Goal: Information Seeking & Learning: Stay updated

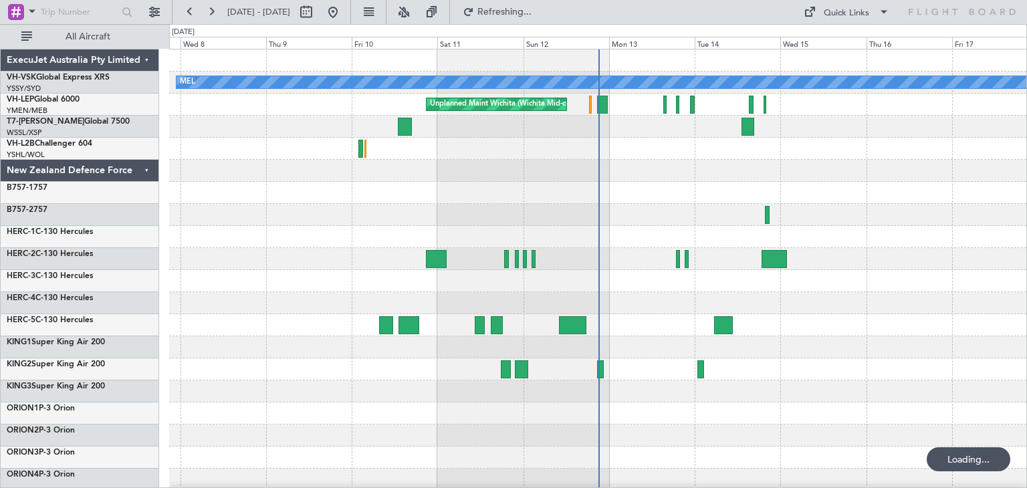
click at [147, 57] on div "ExecuJet Australia Pty Limited" at bounding box center [80, 60] width 158 height 22
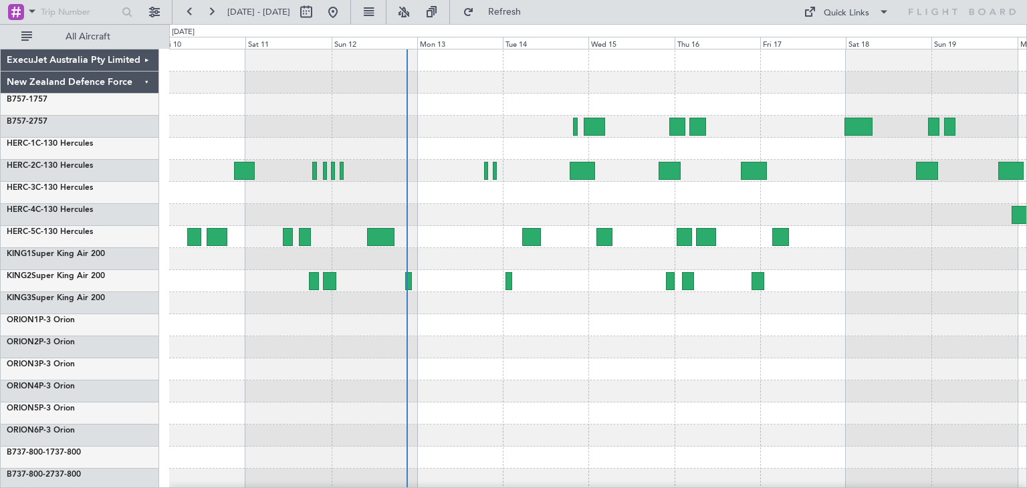
click at [530, 211] on div at bounding box center [597, 324] width 857 height 551
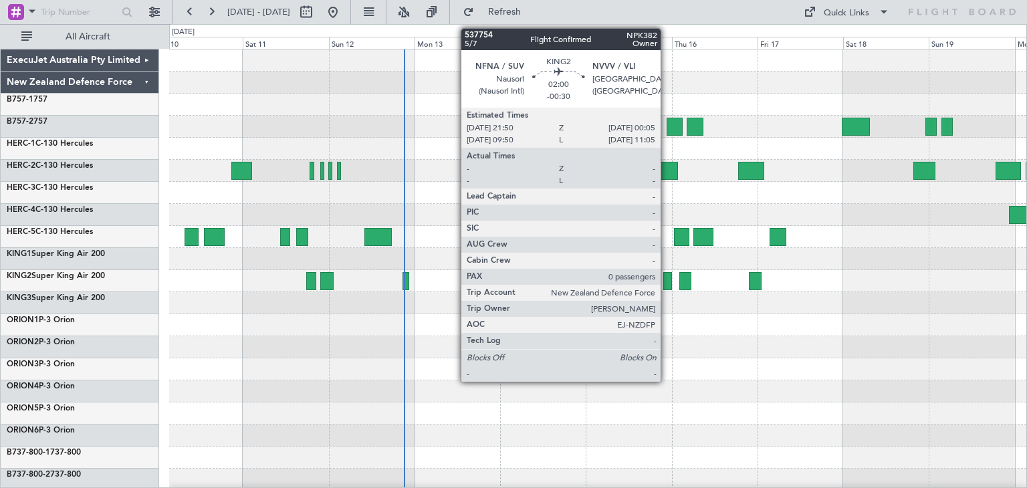
click at [666, 279] on div at bounding box center [667, 281] width 9 height 18
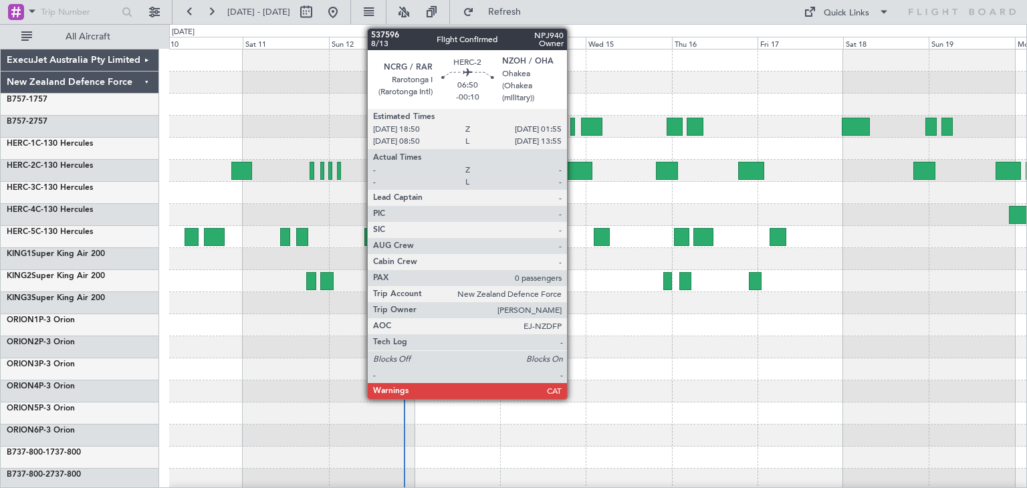
click at [573, 165] on div at bounding box center [579, 171] width 25 height 18
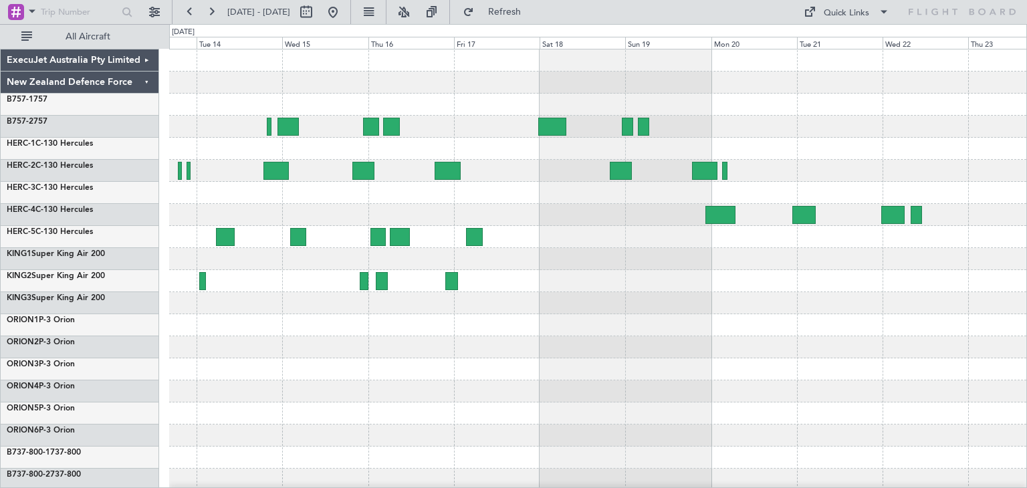
click at [339, 221] on div at bounding box center [597, 324] width 857 height 551
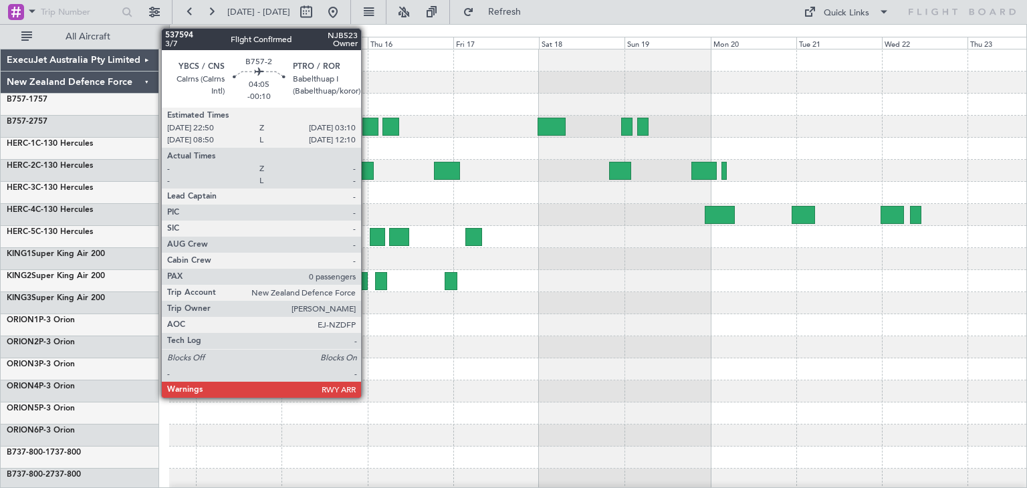
click at [367, 121] on div at bounding box center [370, 127] width 16 height 18
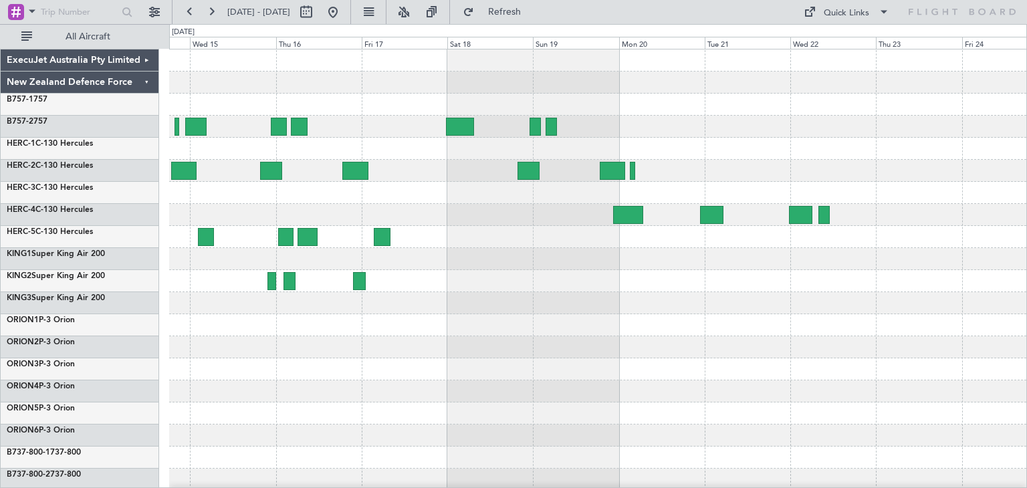
click at [460, 356] on div at bounding box center [597, 324] width 857 height 551
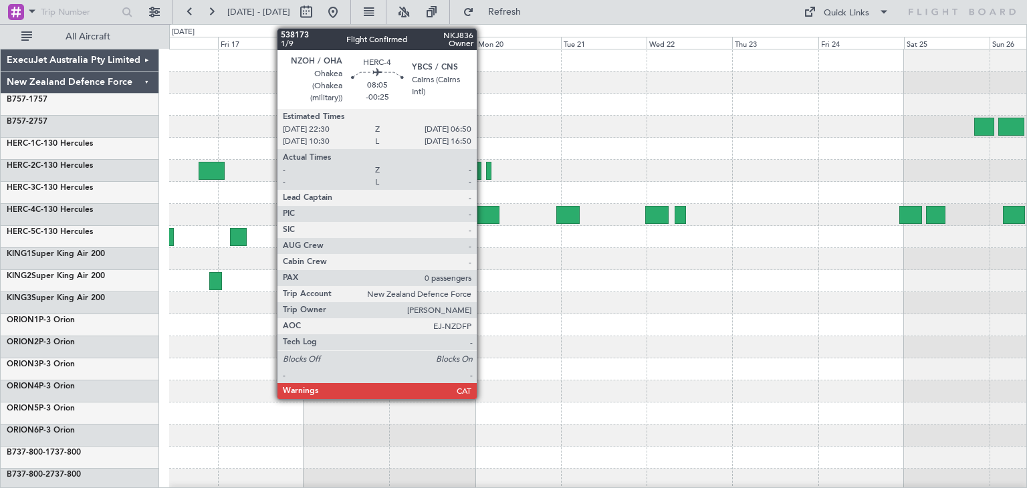
click at [483, 210] on div at bounding box center [484, 215] width 30 height 18
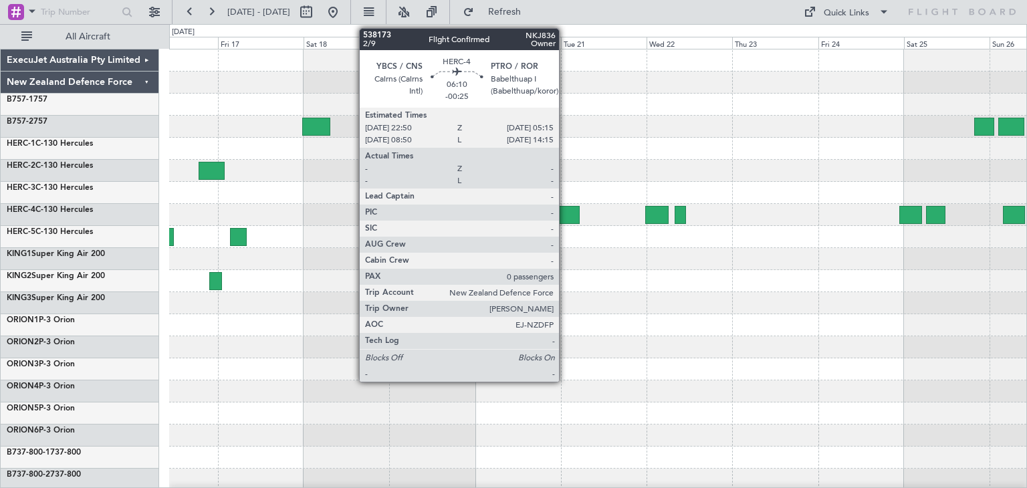
click at [565, 213] on div at bounding box center [567, 215] width 23 height 18
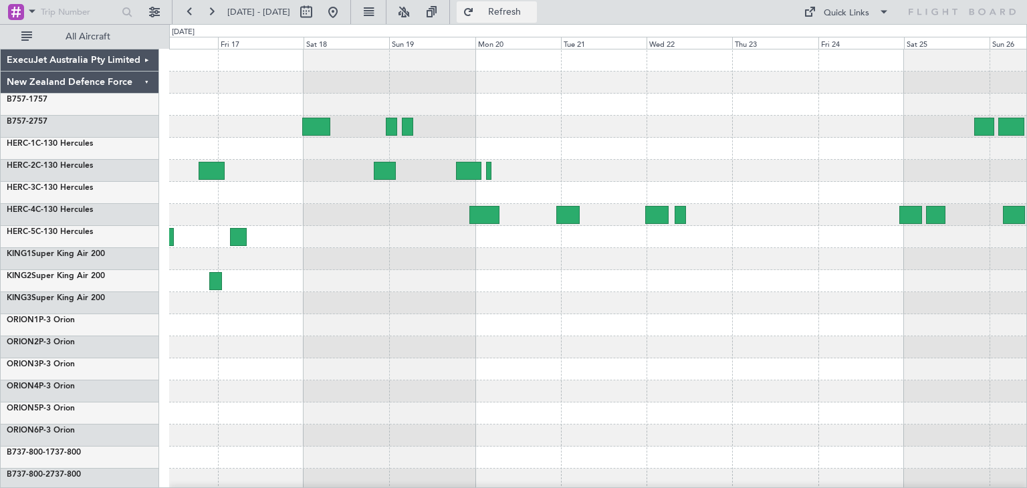
click at [517, 5] on button "Refresh" at bounding box center [496, 11] width 80 height 21
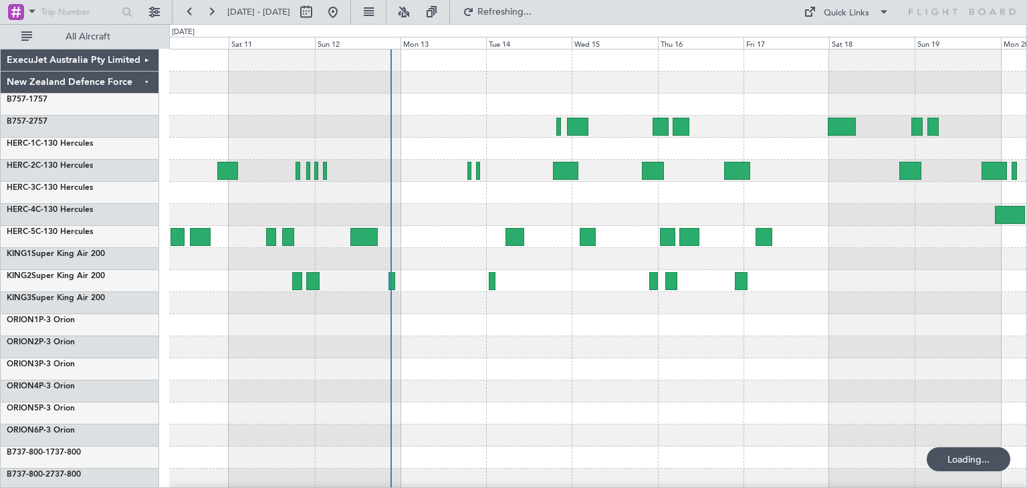
click at [1008, 331] on div at bounding box center [597, 324] width 857 height 551
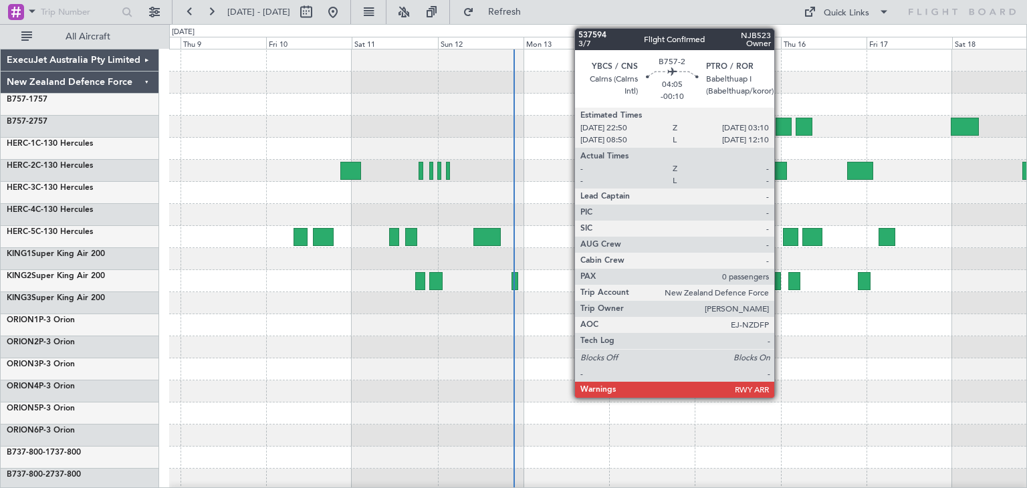
click at [780, 124] on div at bounding box center [783, 127] width 16 height 18
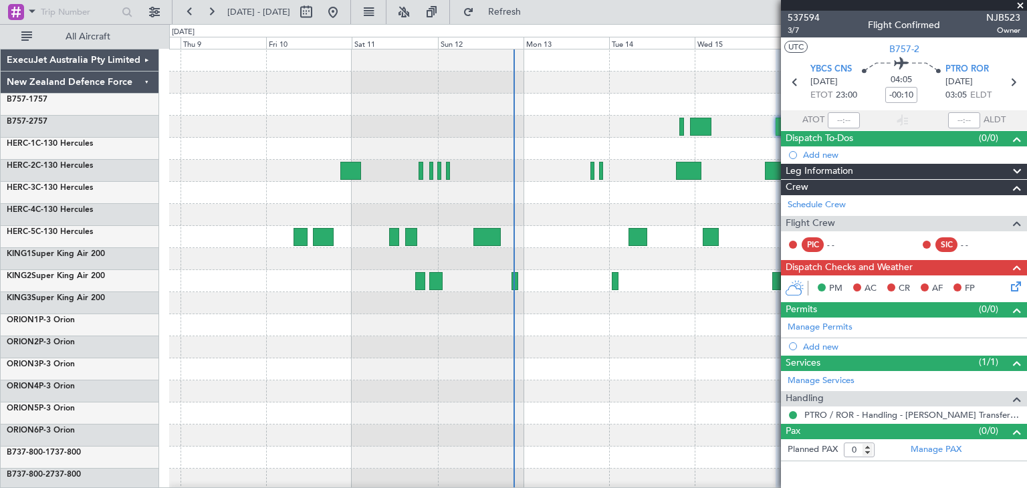
click at [1018, 2] on span at bounding box center [1019, 6] width 13 height 12
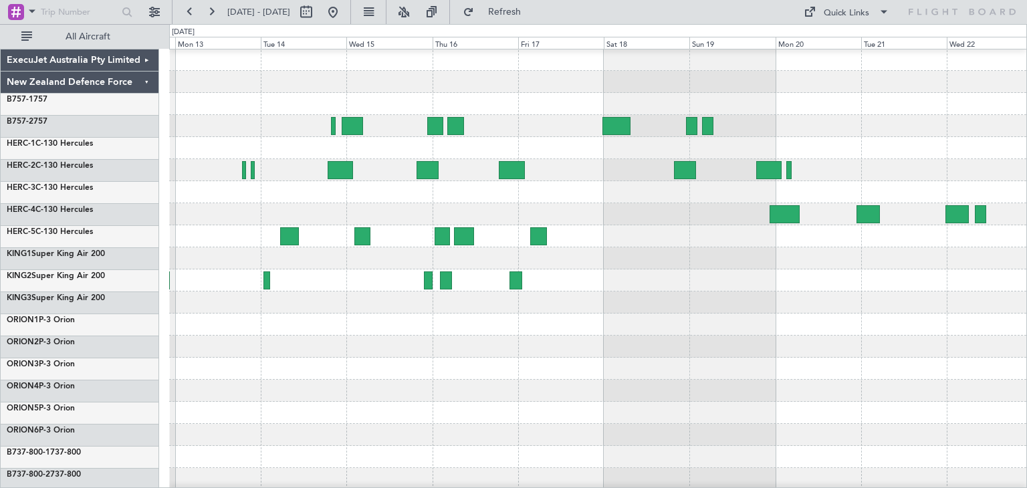
click at [360, 190] on div at bounding box center [597, 192] width 857 height 22
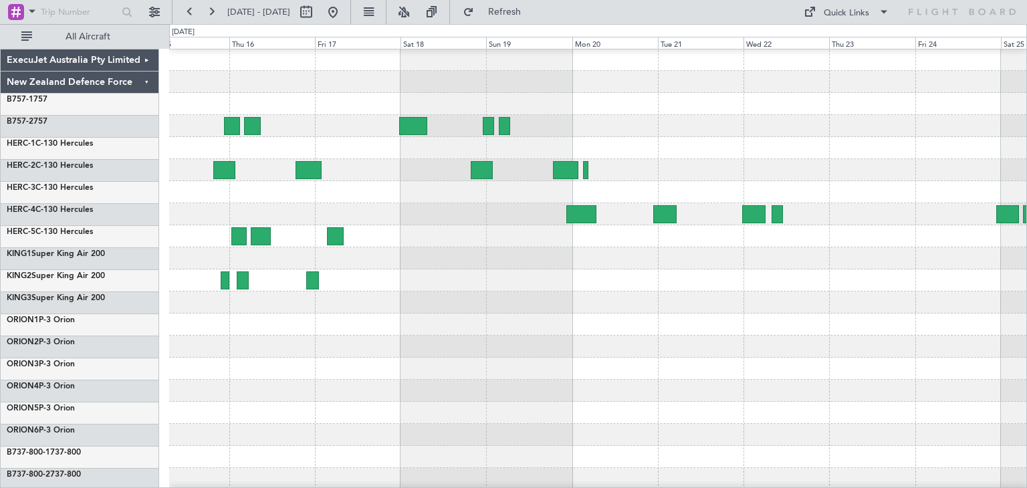
click at [523, 289] on div at bounding box center [597, 280] width 857 height 22
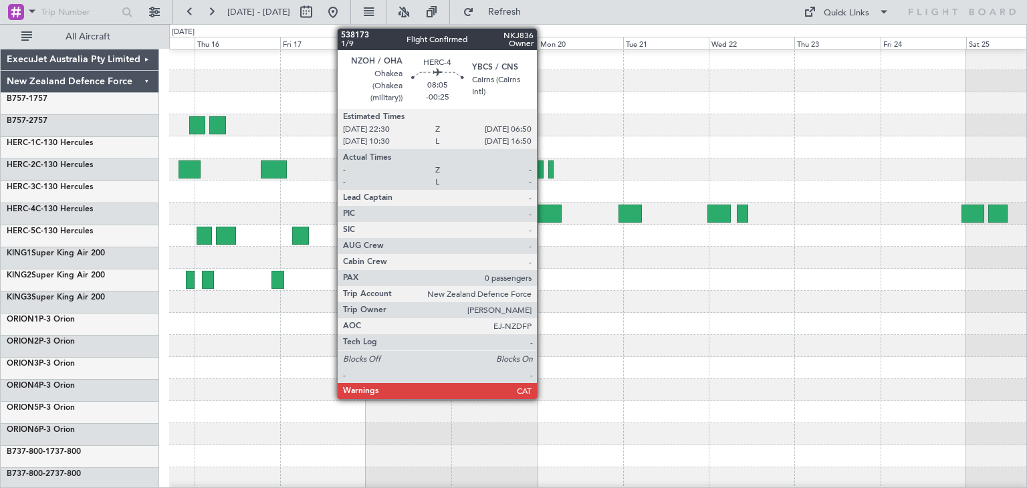
click at [543, 207] on div at bounding box center [546, 213] width 30 height 18
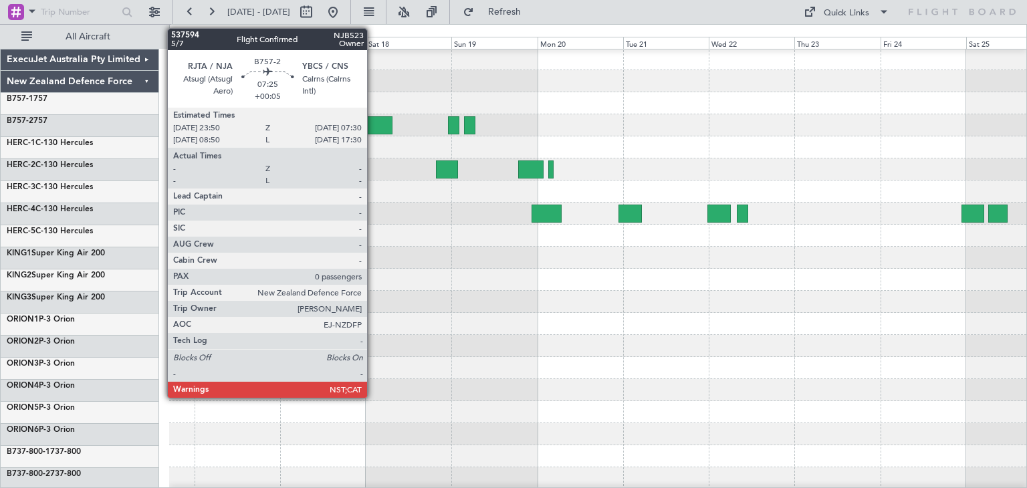
click at [373, 122] on div at bounding box center [377, 125] width 27 height 18
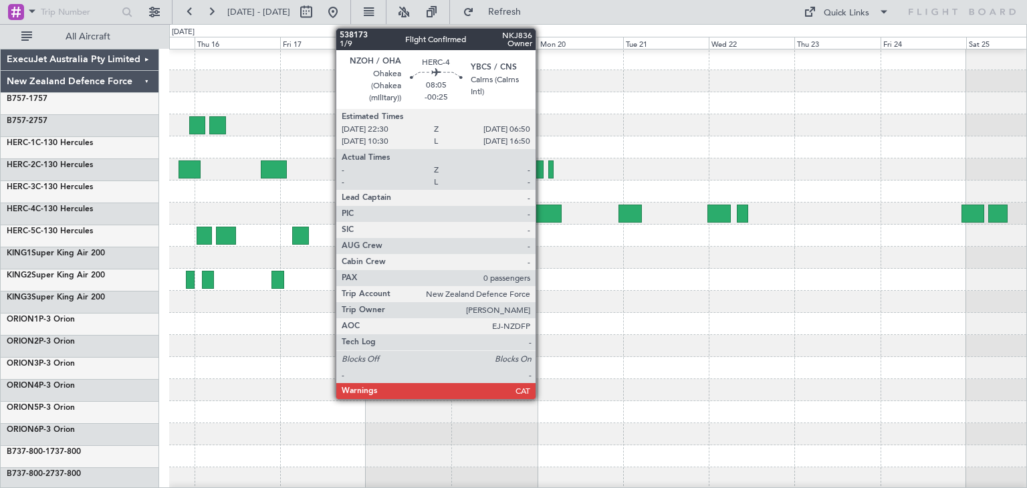
click at [541, 211] on div at bounding box center [546, 213] width 30 height 18
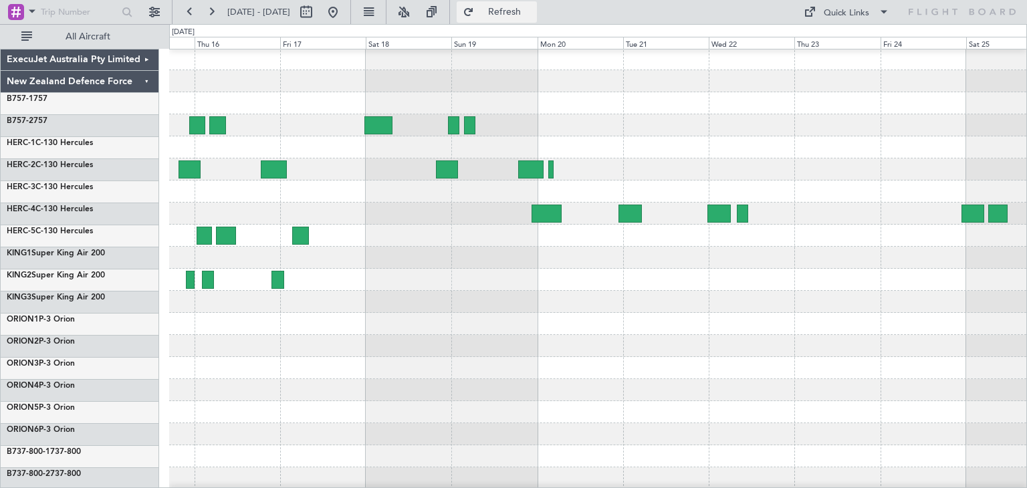
click at [509, 16] on button "Refresh" at bounding box center [496, 11] width 80 height 21
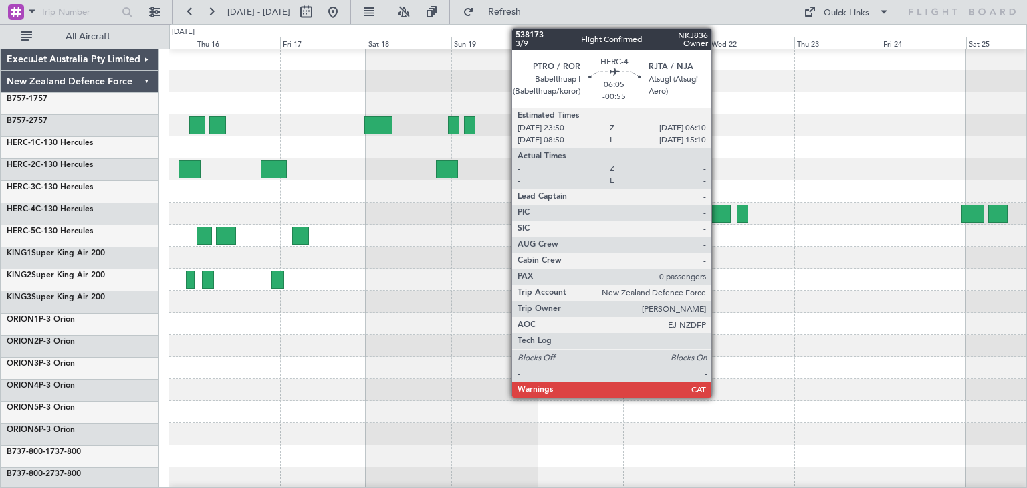
click at [717, 211] on div at bounding box center [718, 213] width 23 height 18
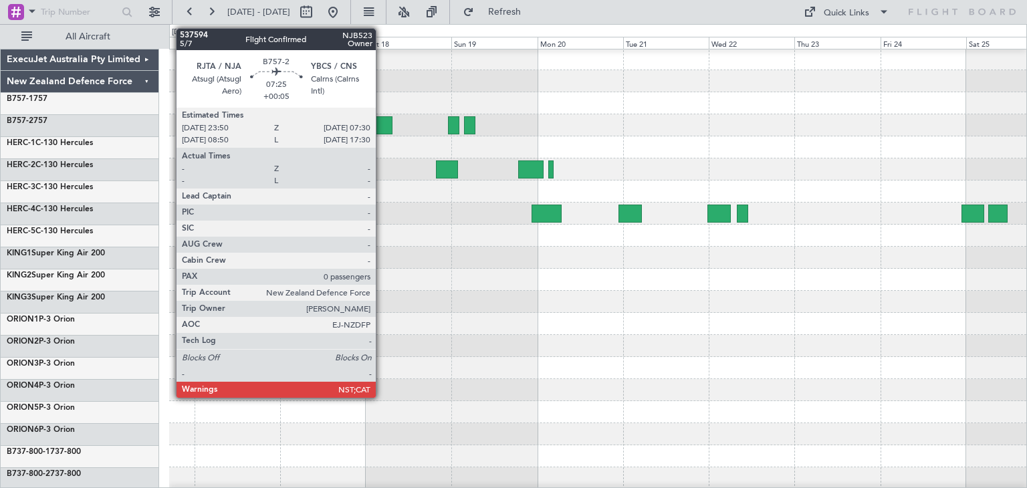
click at [382, 126] on div at bounding box center [377, 125] width 27 height 18
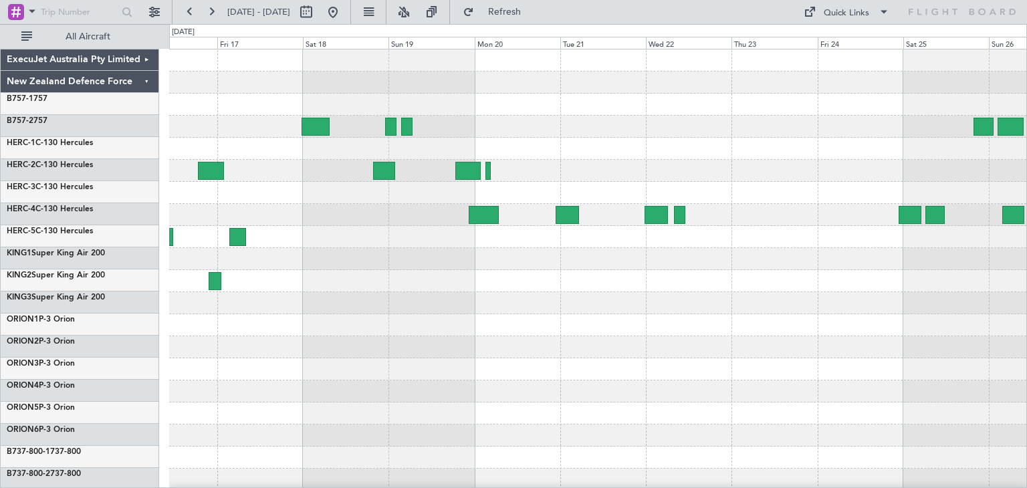
scroll to position [0, 0]
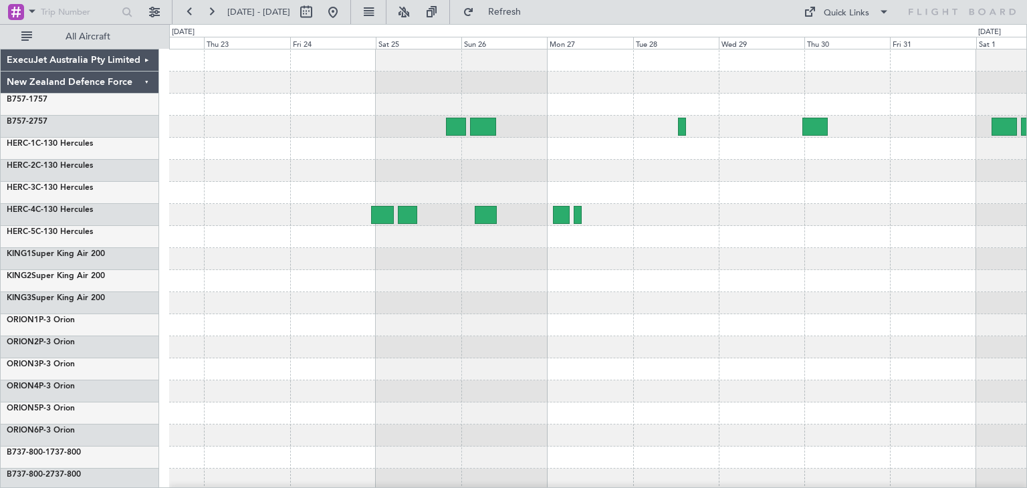
click at [56, 315] on div "ExecuJet Australia Pty Limited New Zealand Defence Force B757-1 757 B757-2 757 …" at bounding box center [513, 256] width 1027 height 464
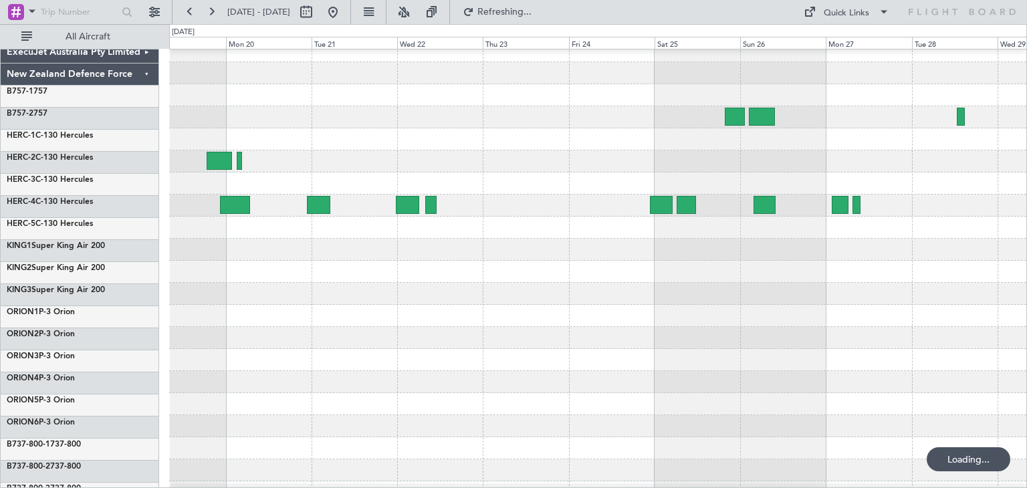
scroll to position [9, 0]
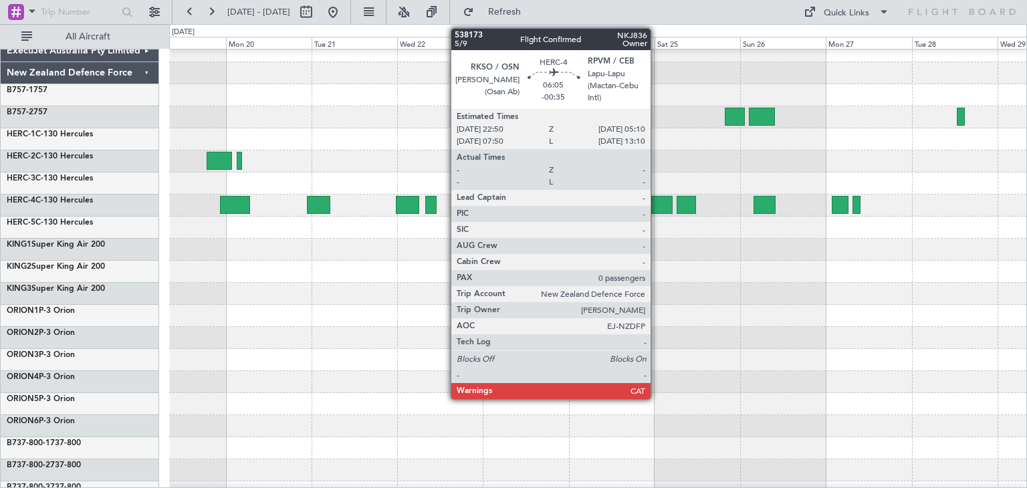
click at [656, 202] on div at bounding box center [661, 205] width 23 height 18
click at [660, 197] on div at bounding box center [661, 205] width 23 height 18
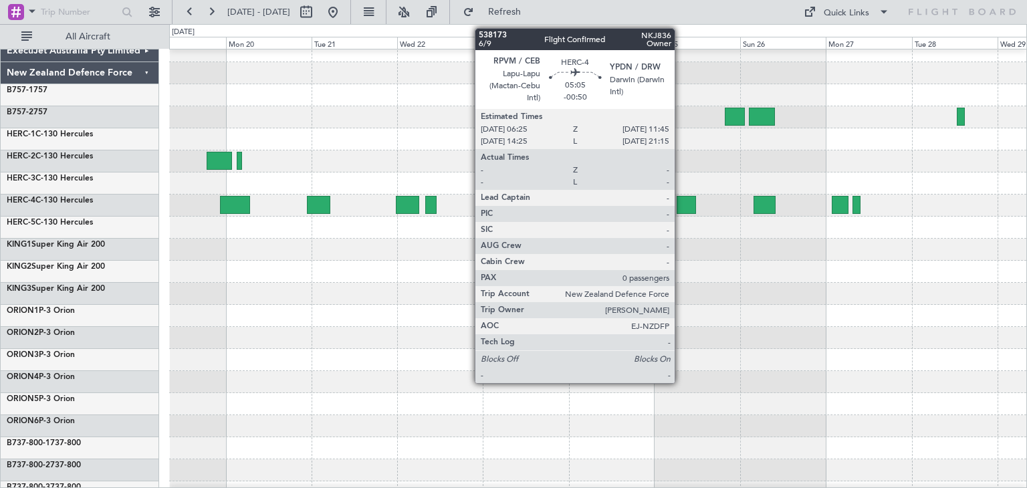
click at [680, 202] on div at bounding box center [685, 205] width 19 height 18
click at [686, 205] on div at bounding box center [685, 205] width 19 height 18
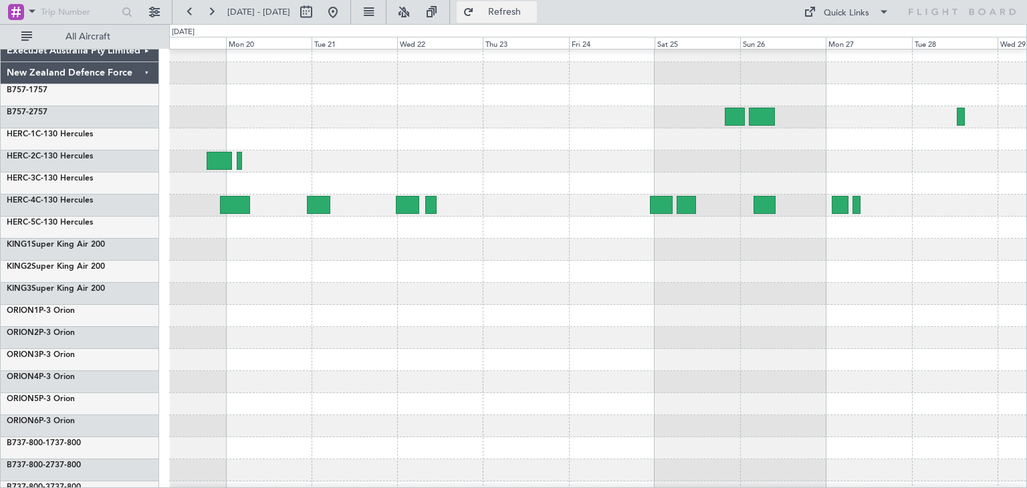
drag, startPoint x: 553, startPoint y: 11, endPoint x: 529, endPoint y: 39, distance: 36.5
click at [533, 9] on span "Refresh" at bounding box center [504, 11] width 56 height 9
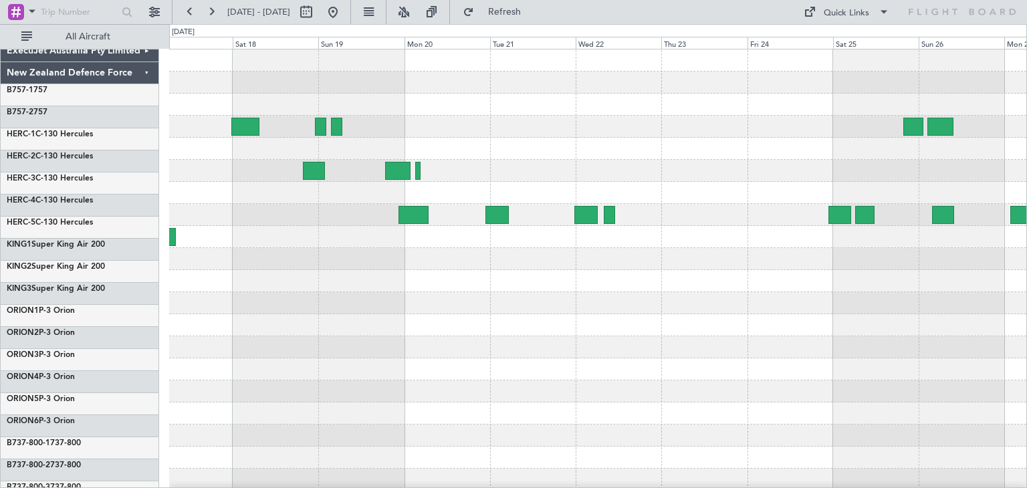
scroll to position [0, 0]
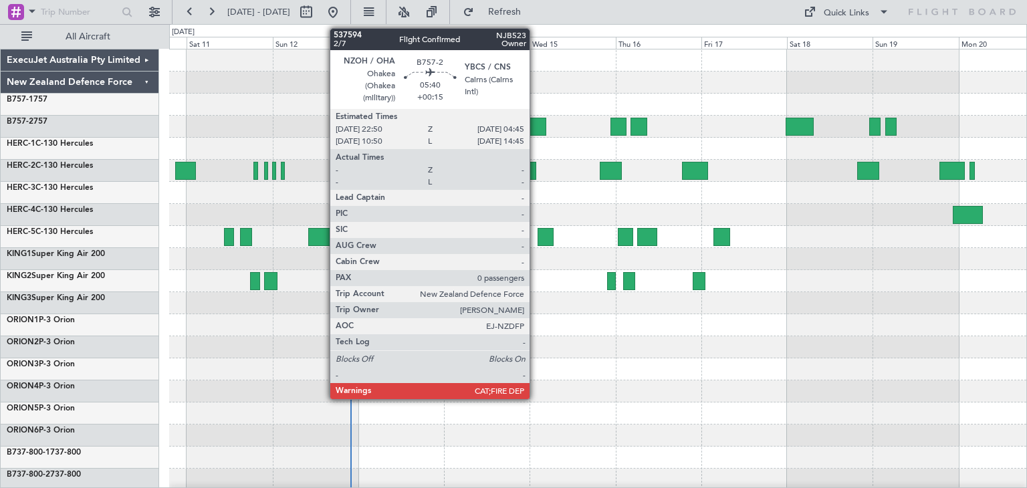
click at [535, 122] on div at bounding box center [535, 127] width 21 height 18
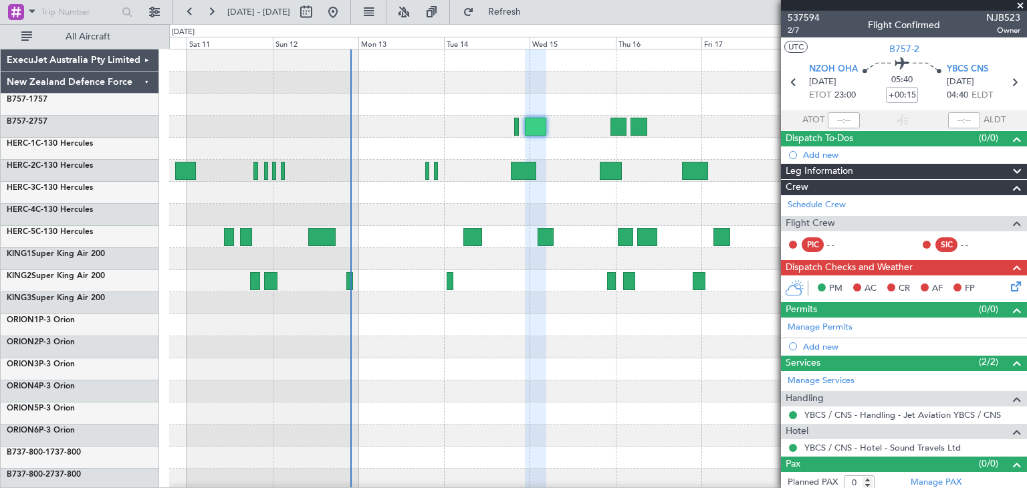
click at [1020, 7] on span at bounding box center [1019, 6] width 13 height 12
